Goal: Task Accomplishment & Management: Use online tool/utility

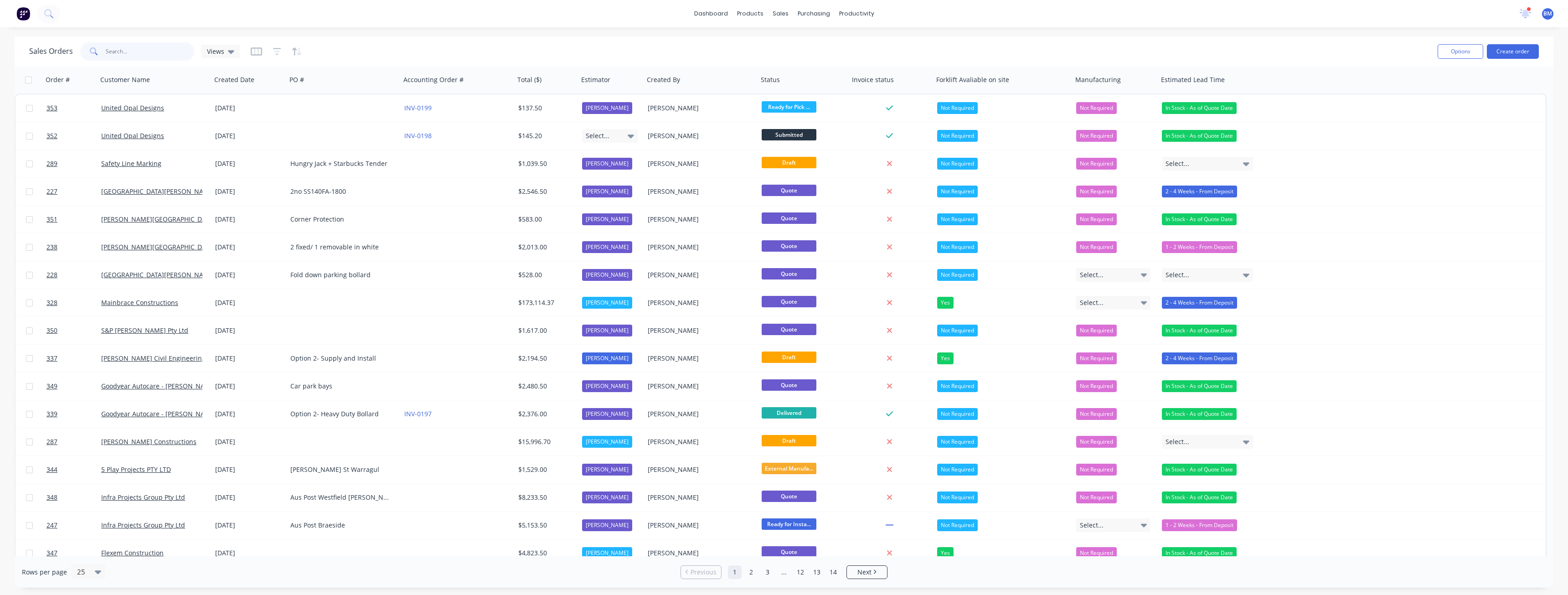
click at [150, 51] on input "text" at bounding box center [150, 51] width 89 height 18
type input "mainbrace"
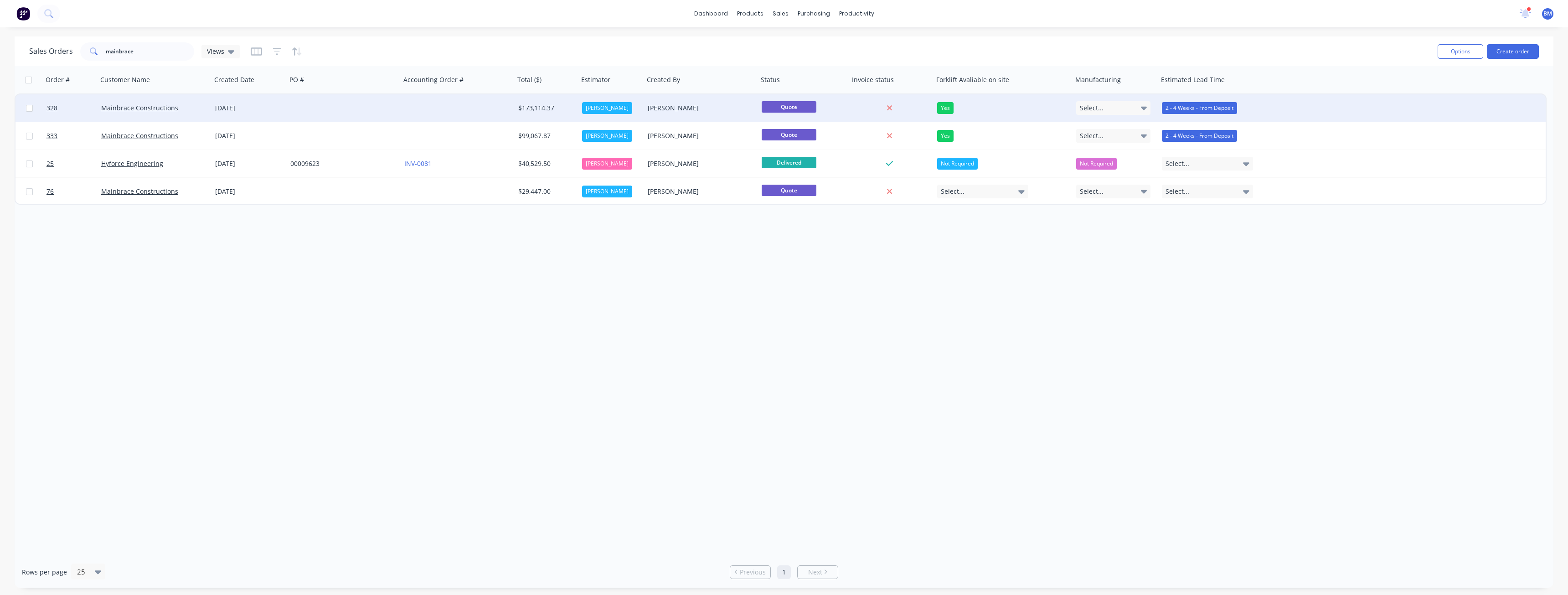
click at [330, 107] on div at bounding box center [343, 108] width 114 height 28
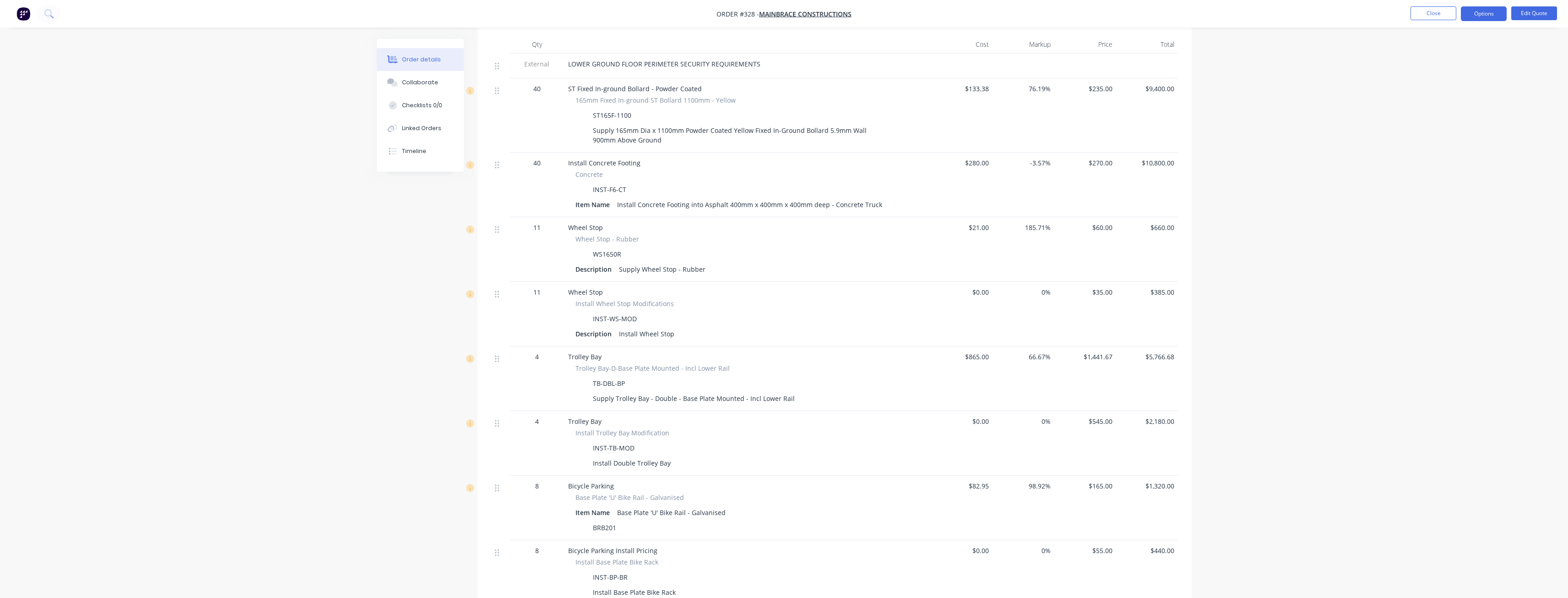
scroll to position [321, 0]
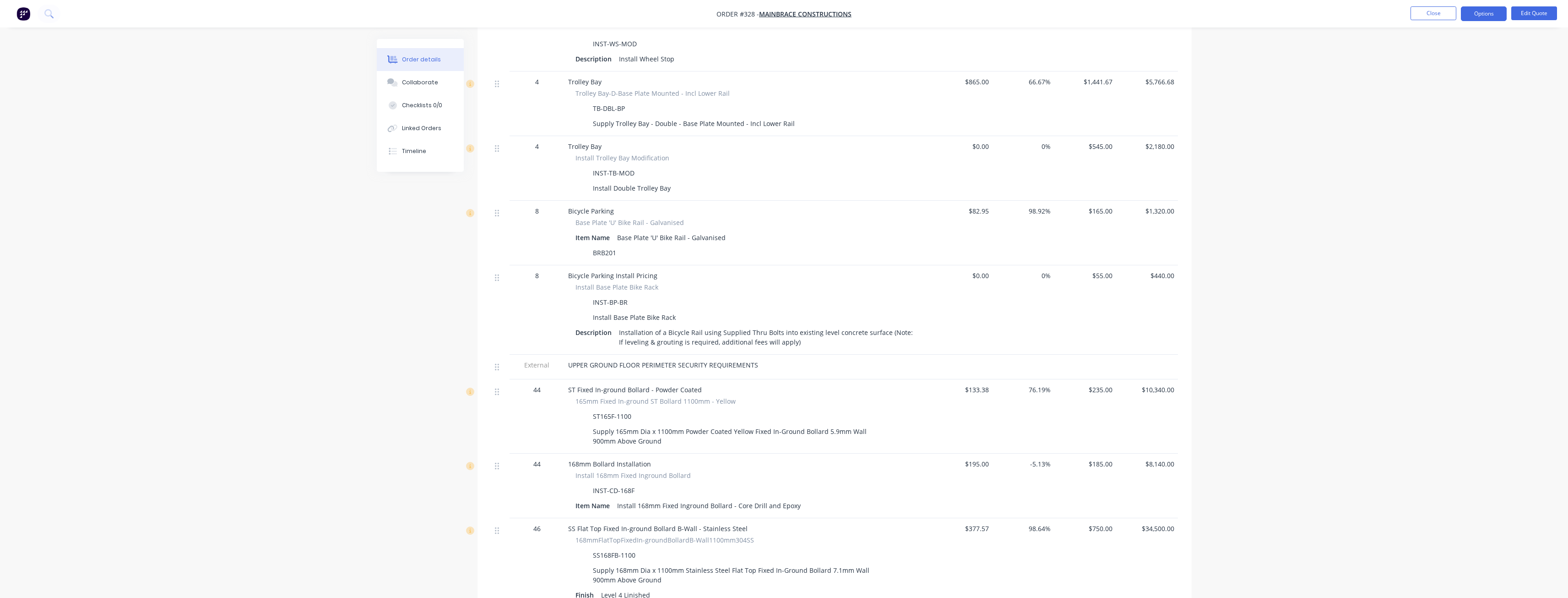
scroll to position [595, 0]
click at [20, 8] on img "button" at bounding box center [23, 14] width 14 height 14
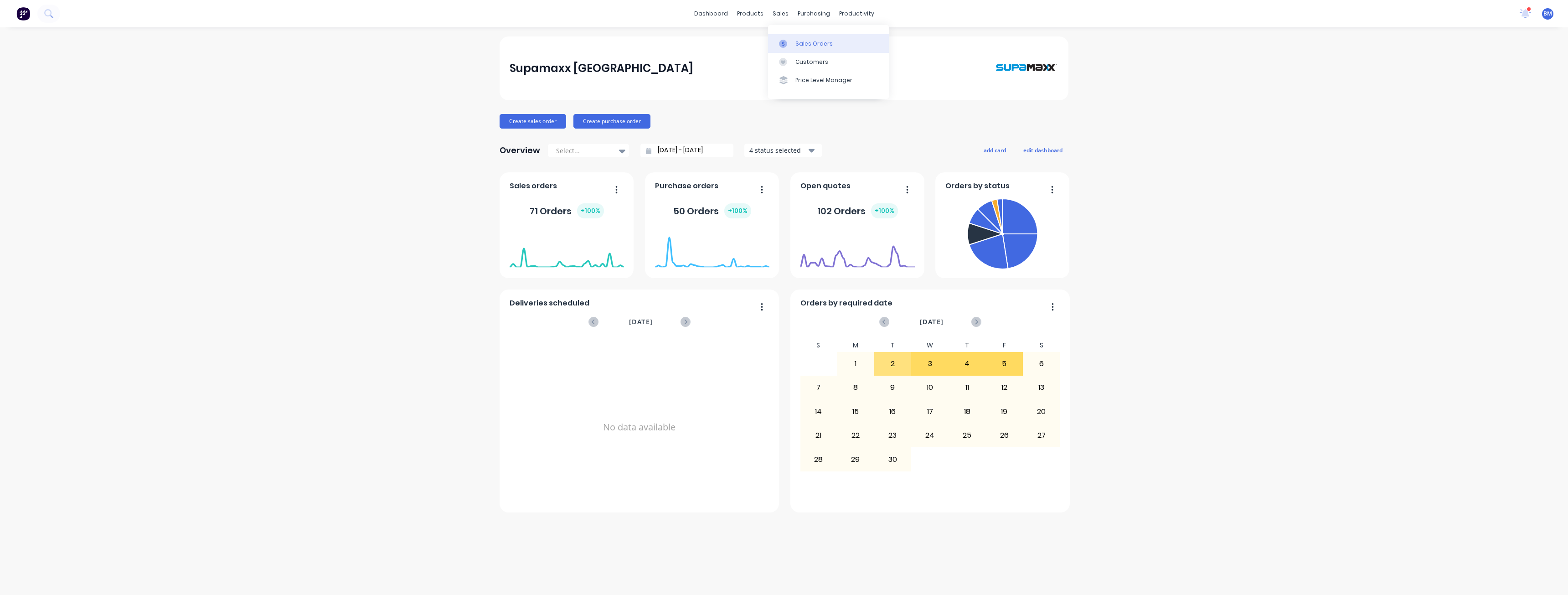
click at [805, 44] on div "Sales Orders" at bounding box center [814, 44] width 37 height 8
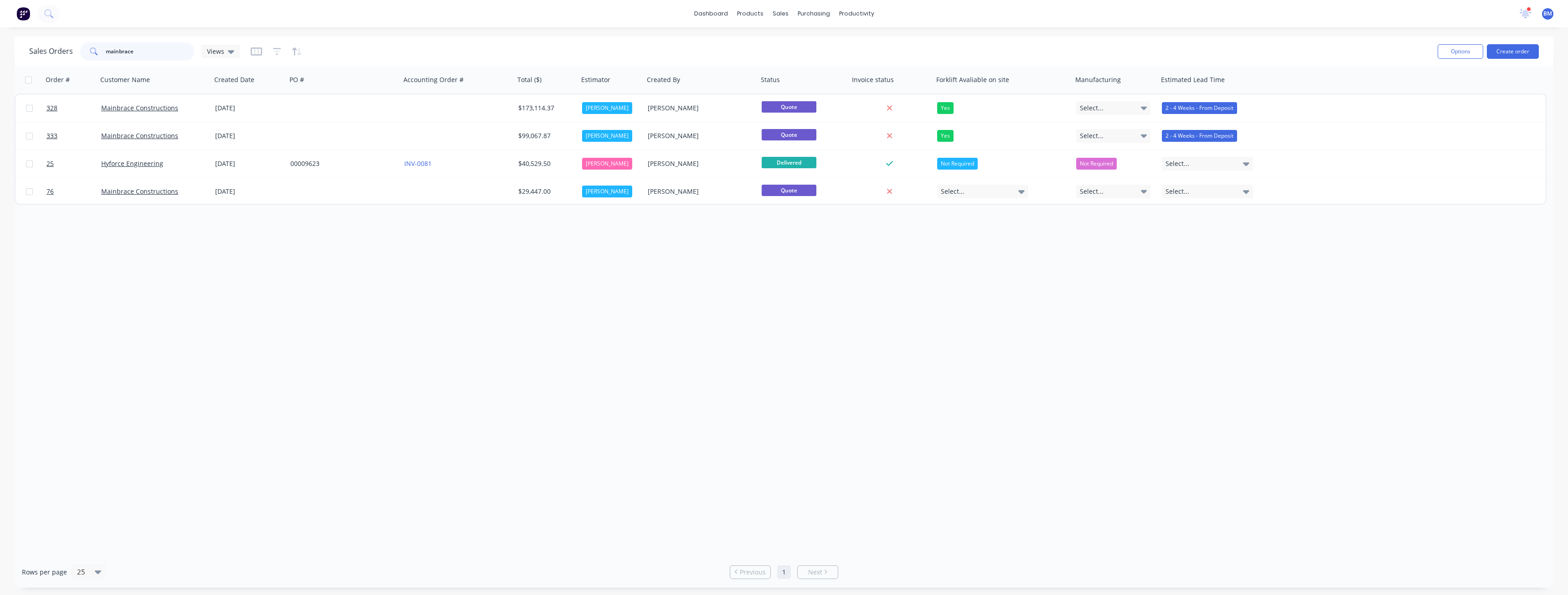
drag, startPoint x: 151, startPoint y: 47, endPoint x: 19, endPoint y: 54, distance: 132.2
click at [19, 54] on div "Sales Orders mainbrace Views Options Create order" at bounding box center [784, 51] width 1538 height 30
type input "appia"
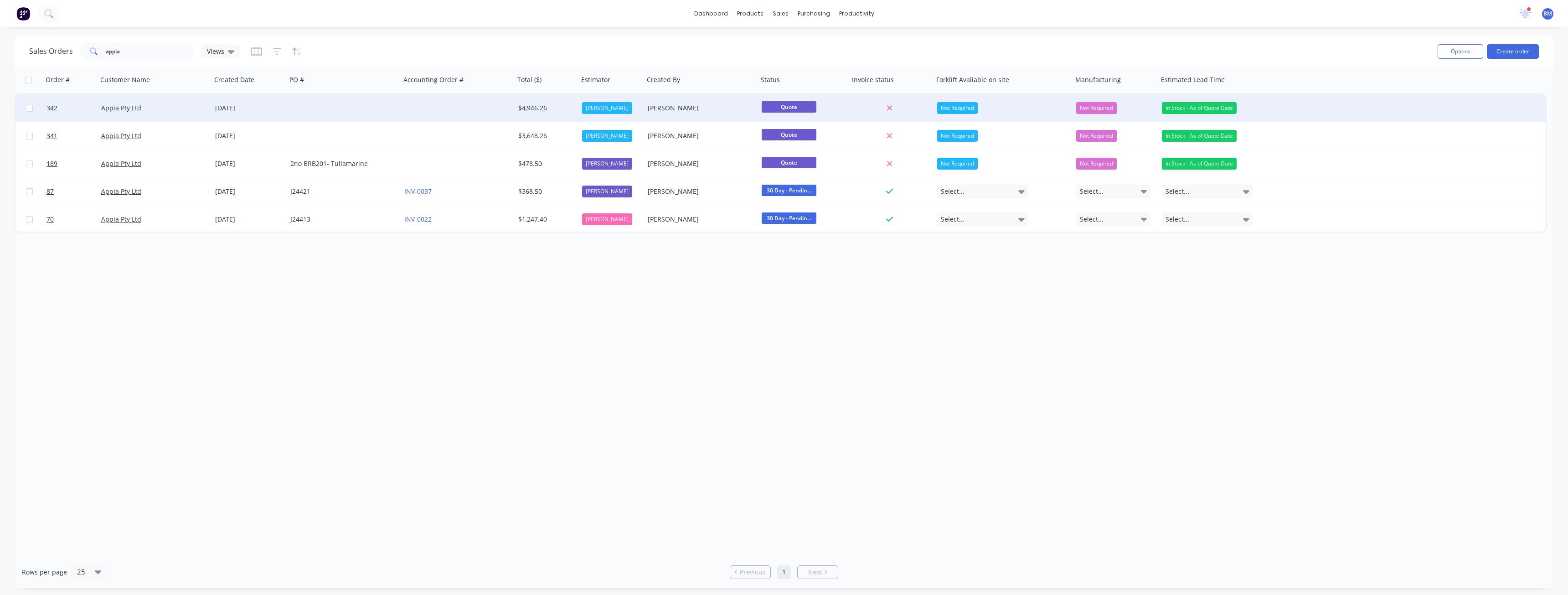
click at [328, 105] on div at bounding box center [343, 108] width 114 height 28
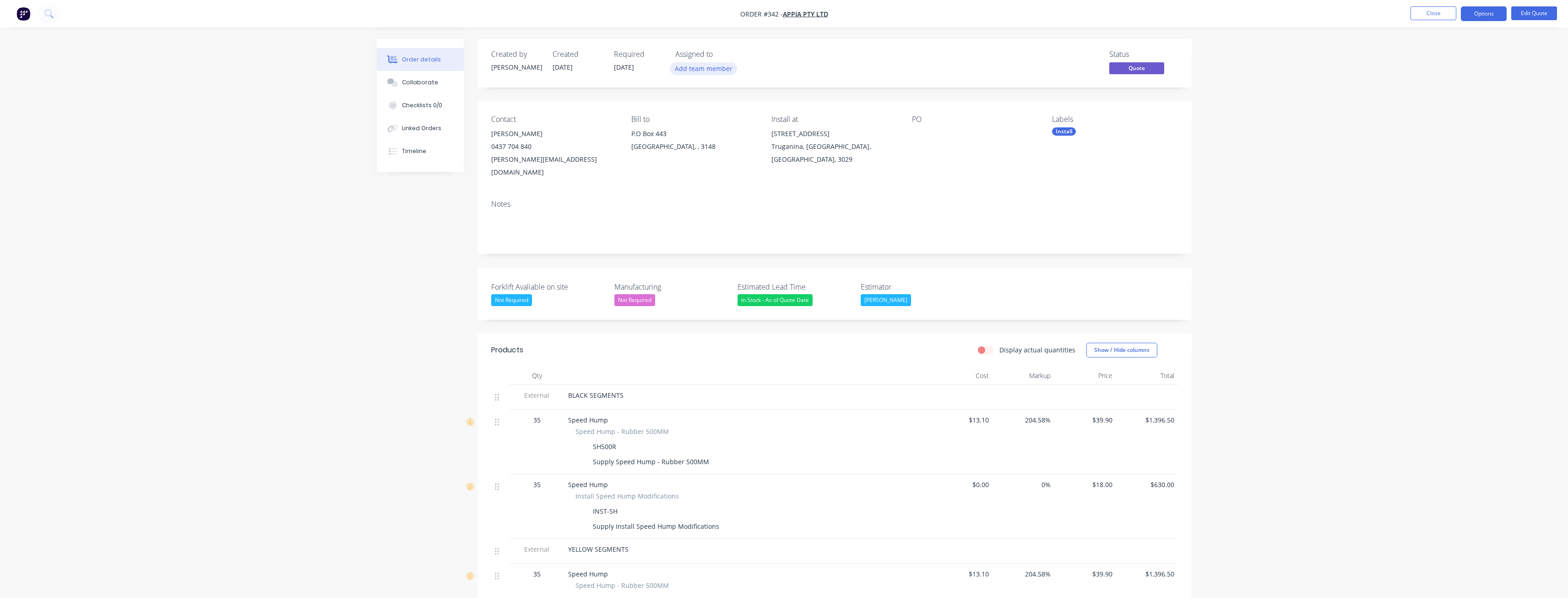
click at [716, 65] on button "Add team member" at bounding box center [703, 68] width 67 height 12
click at [690, 122] on div at bounding box center [690, 119] width 18 height 18
click at [286, 223] on div "Order details Collaborate Checklists 0/0 Linked Orders Timeline Order details C…" at bounding box center [784, 537] width 1568 height 1075
